Goal: Information Seeking & Learning: Learn about a topic

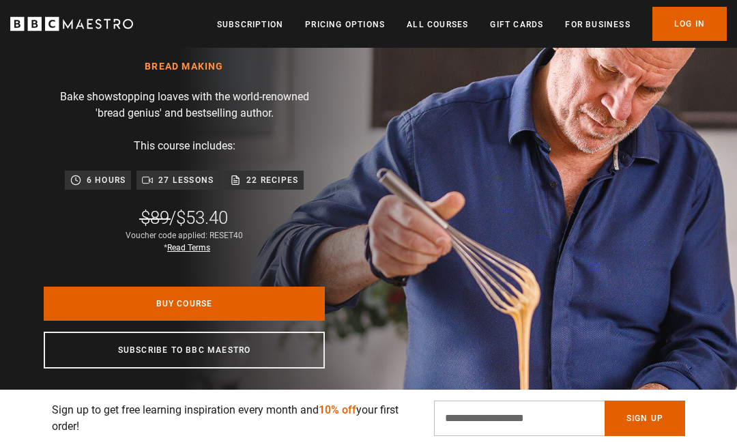
scroll to position [0, 1578]
click at [445, 27] on link "All Courses" at bounding box center [437, 25] width 61 height 14
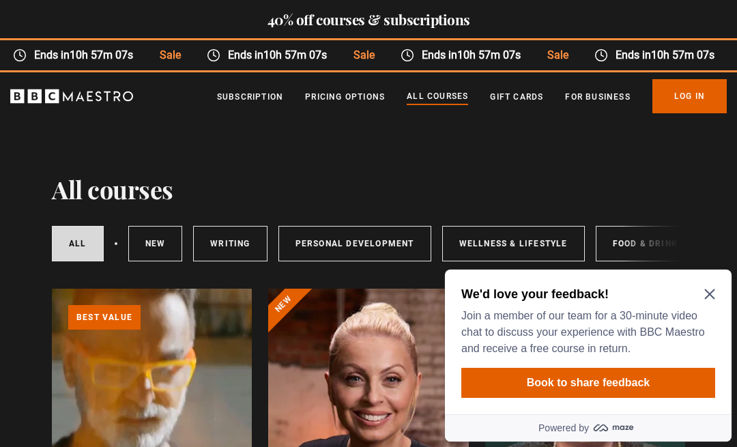
click at [714, 289] on icon "Close Maze Prompt" at bounding box center [709, 294] width 10 height 10
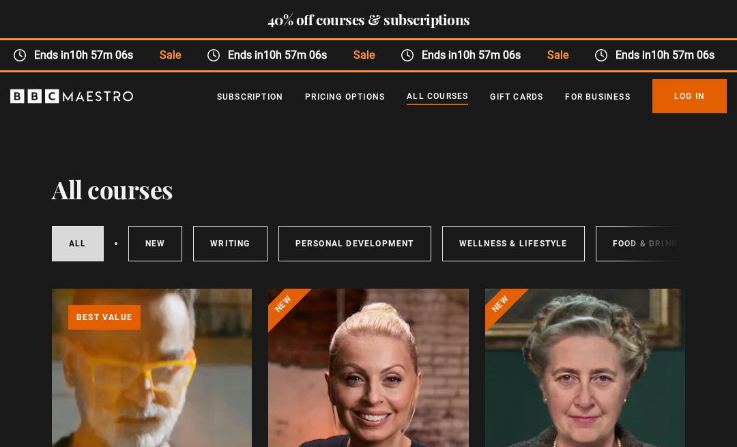
click at [620, 235] on link "Food & Drink" at bounding box center [645, 243] width 99 height 35
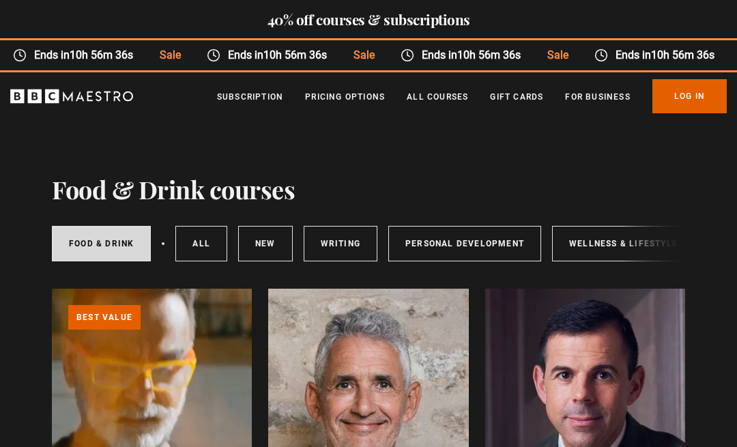
click at [449, 244] on link "Personal Development" at bounding box center [464, 243] width 153 height 35
